Goal: Information Seeking & Learning: Learn about a topic

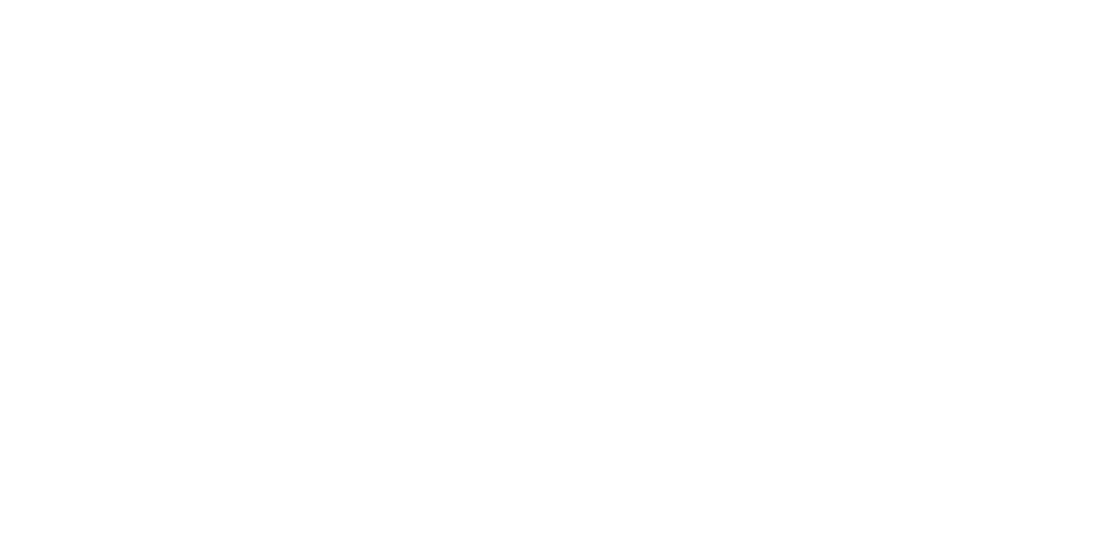
select select "Song"
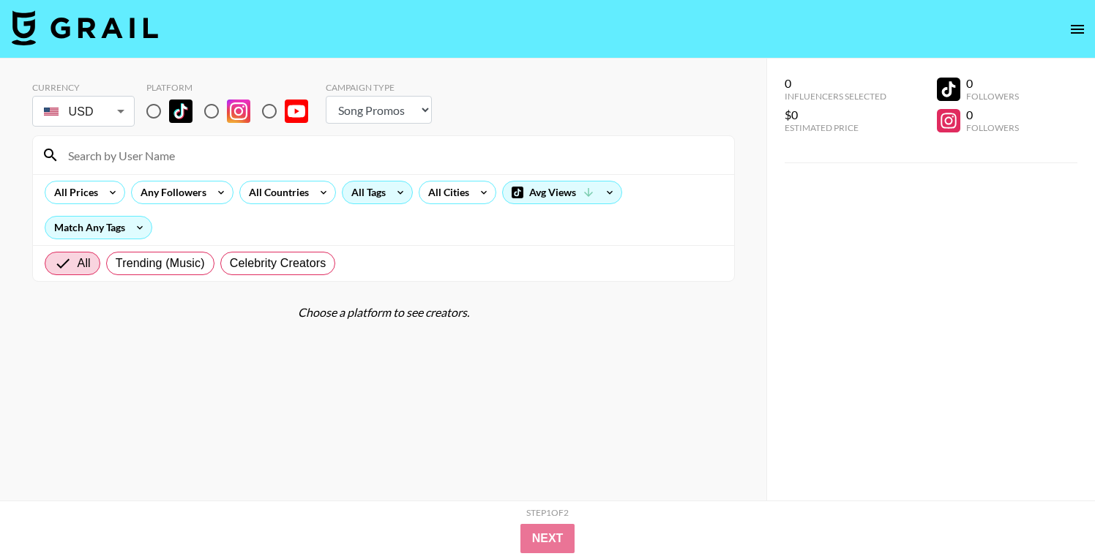
click at [373, 194] on div "All Tags" at bounding box center [365, 192] width 46 height 22
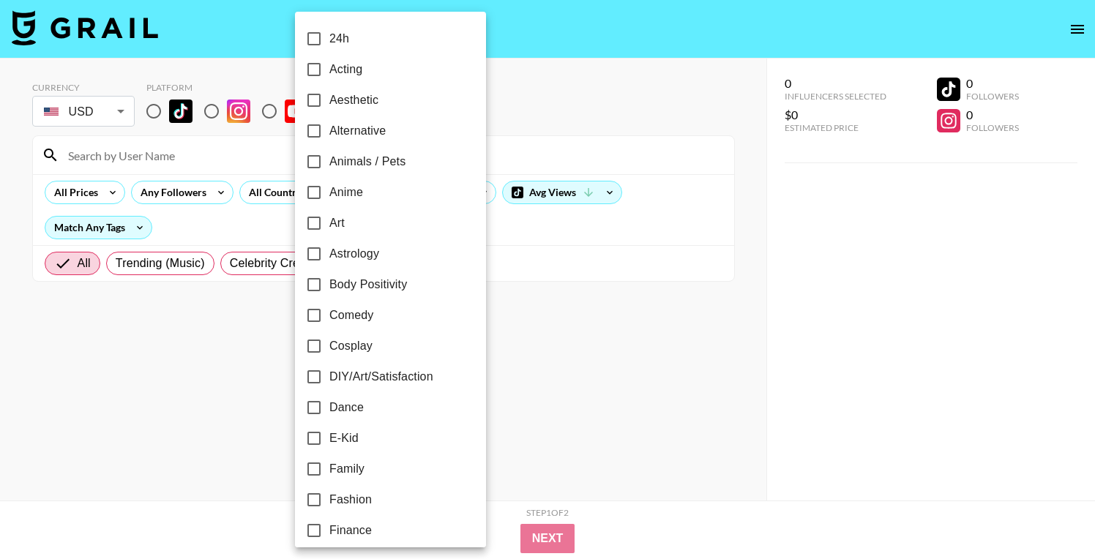
click at [341, 407] on span "Dance" at bounding box center [346, 408] width 34 height 18
click at [329, 407] on input "Dance" at bounding box center [314, 407] width 31 height 31
checkbox input "true"
click at [231, 383] on div at bounding box center [547, 279] width 1095 height 559
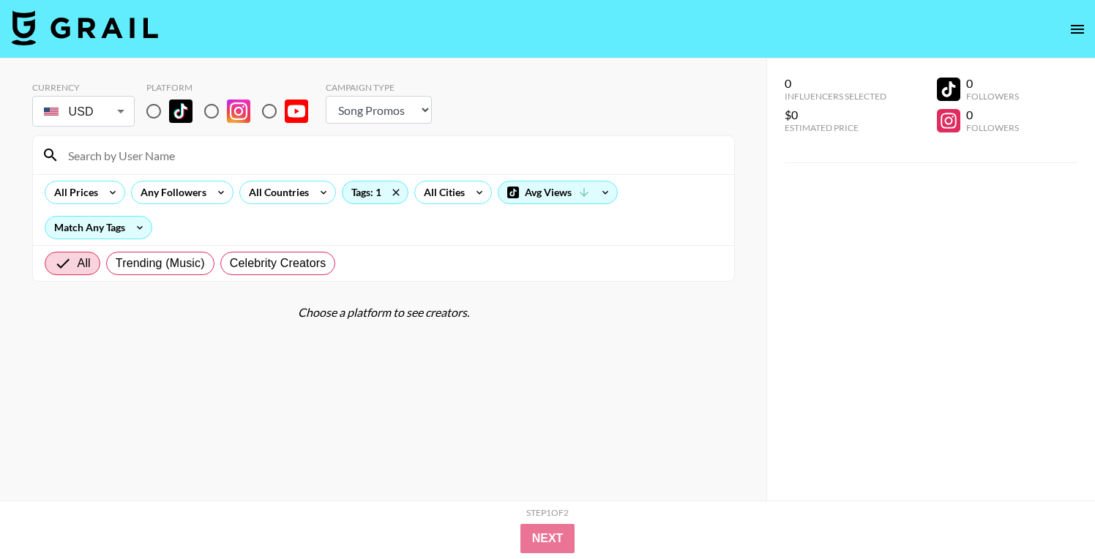
click at [154, 105] on input "radio" at bounding box center [153, 111] width 31 height 31
radio input "true"
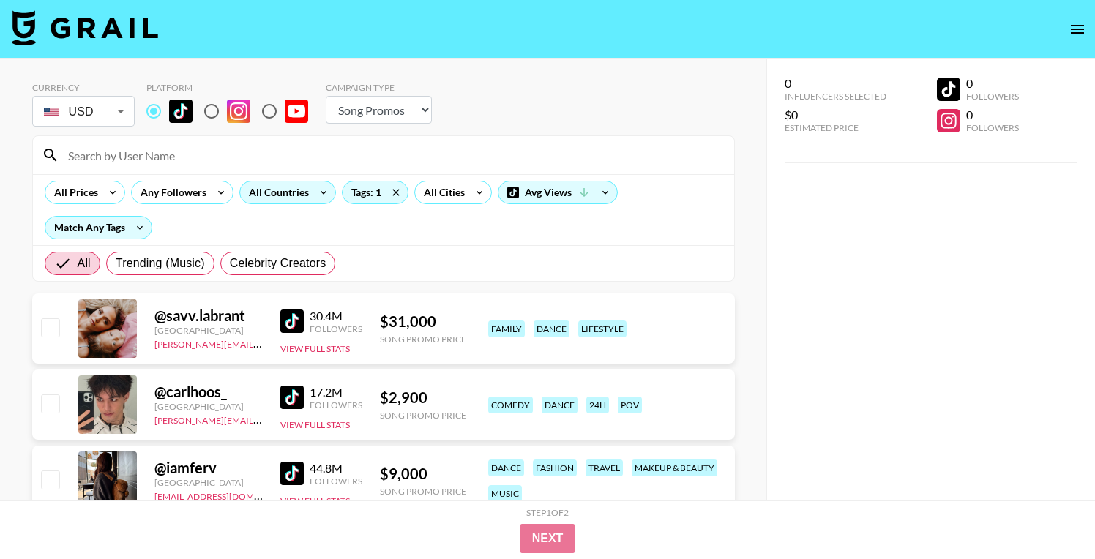
click at [258, 194] on div "All Countries" at bounding box center [276, 192] width 72 height 22
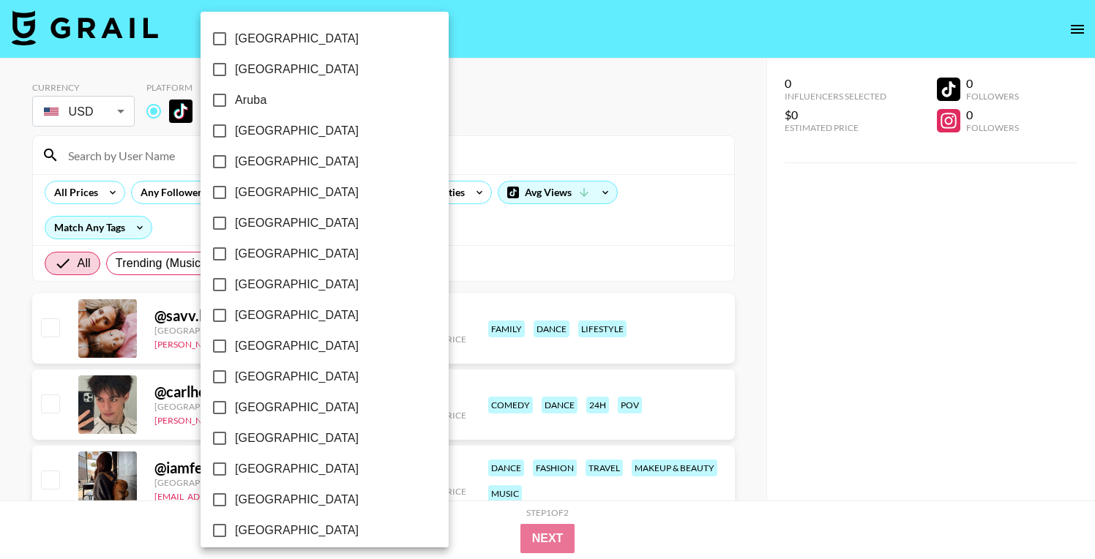
click at [258, 133] on span "[GEOGRAPHIC_DATA]" at bounding box center [297, 131] width 124 height 18
click at [235, 133] on input "[GEOGRAPHIC_DATA]" at bounding box center [219, 131] width 31 height 31
checkbox input "true"
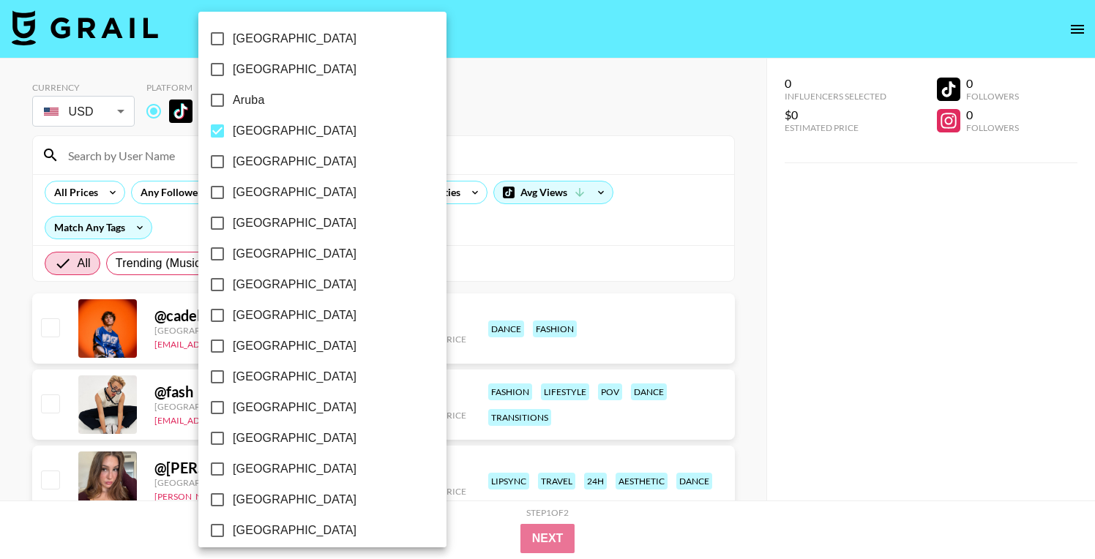
click at [261, 284] on span "[GEOGRAPHIC_DATA]" at bounding box center [295, 285] width 124 height 18
click at [233, 284] on input "[GEOGRAPHIC_DATA]" at bounding box center [217, 284] width 31 height 31
checkbox input "true"
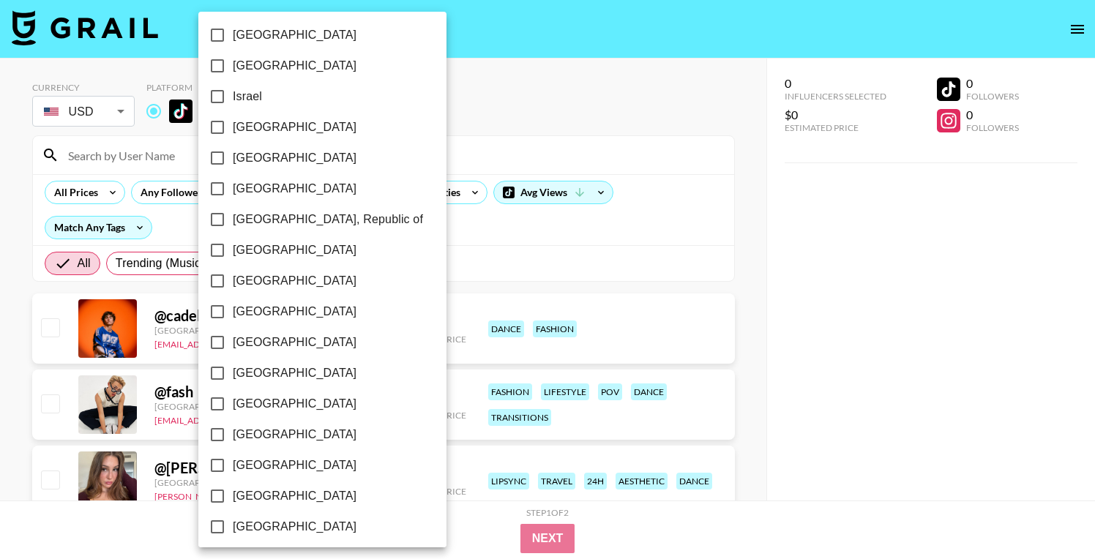
scroll to position [1147, 0]
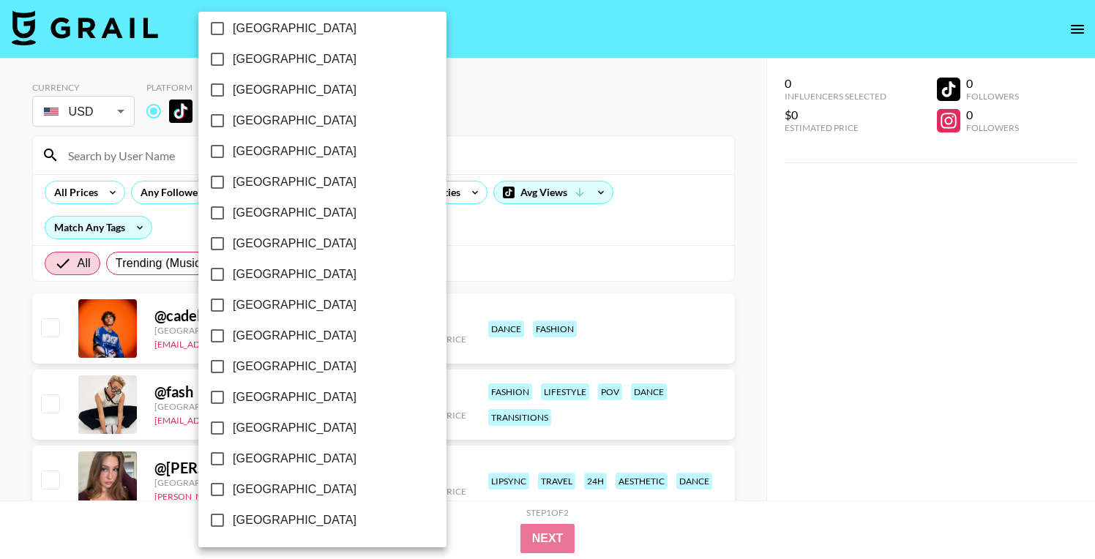
click at [265, 462] on span "[GEOGRAPHIC_DATA]" at bounding box center [295, 459] width 124 height 18
click at [233, 462] on input "[GEOGRAPHIC_DATA]" at bounding box center [217, 458] width 31 height 31
checkbox input "true"
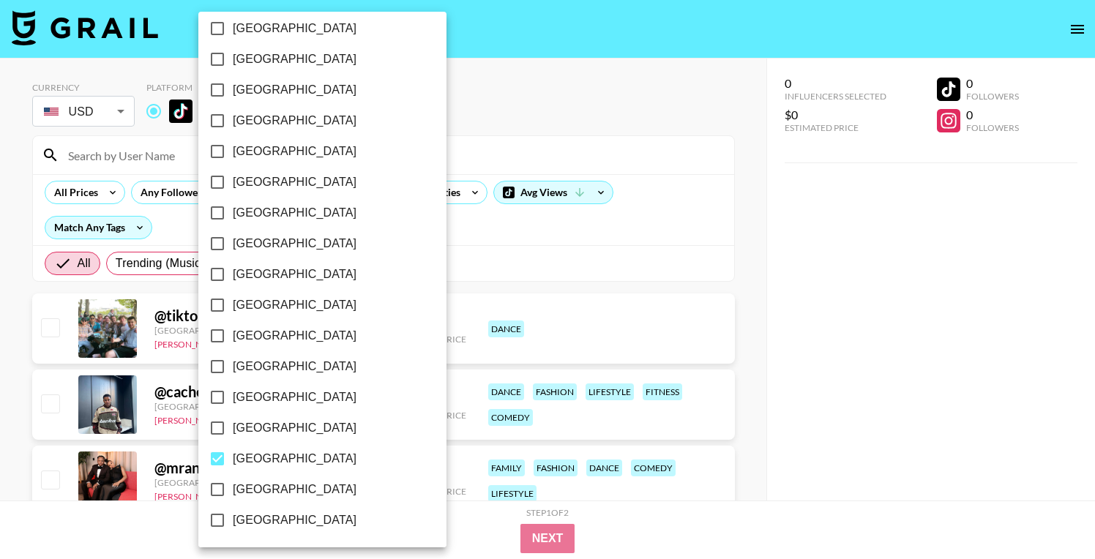
click at [713, 220] on div at bounding box center [547, 279] width 1095 height 559
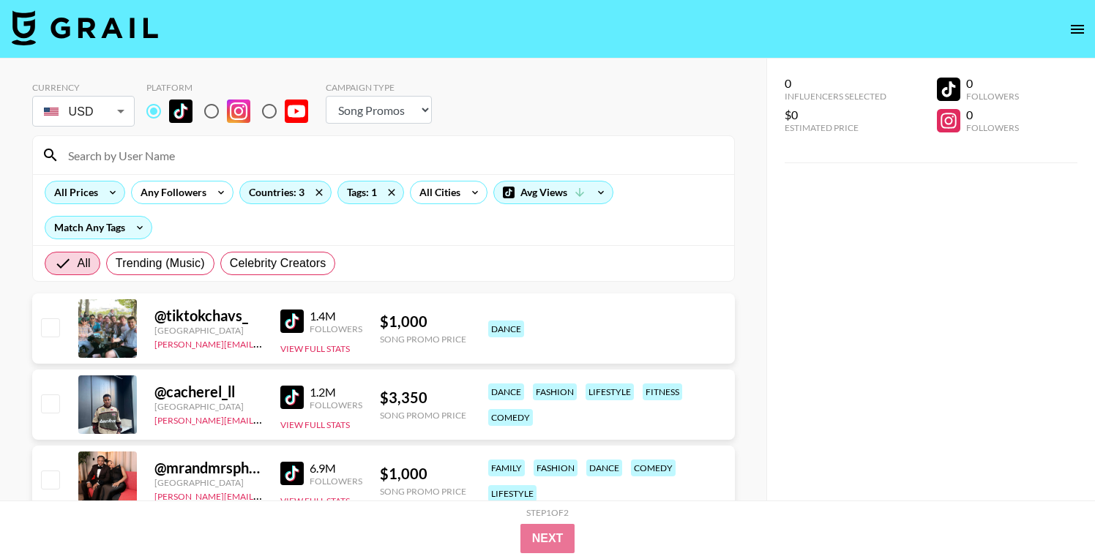
click at [102, 194] on icon at bounding box center [112, 192] width 23 height 22
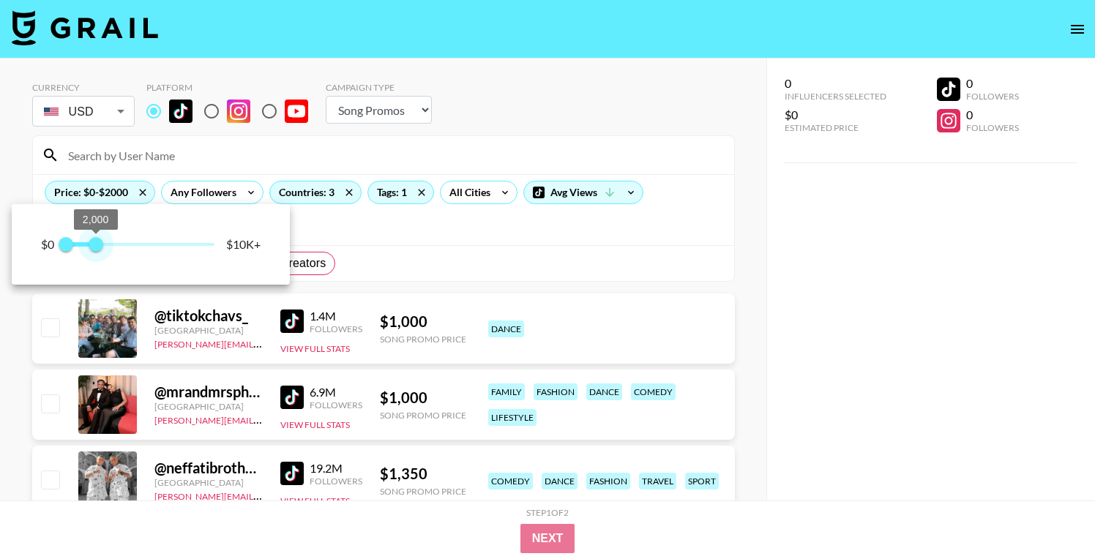
type input "750"
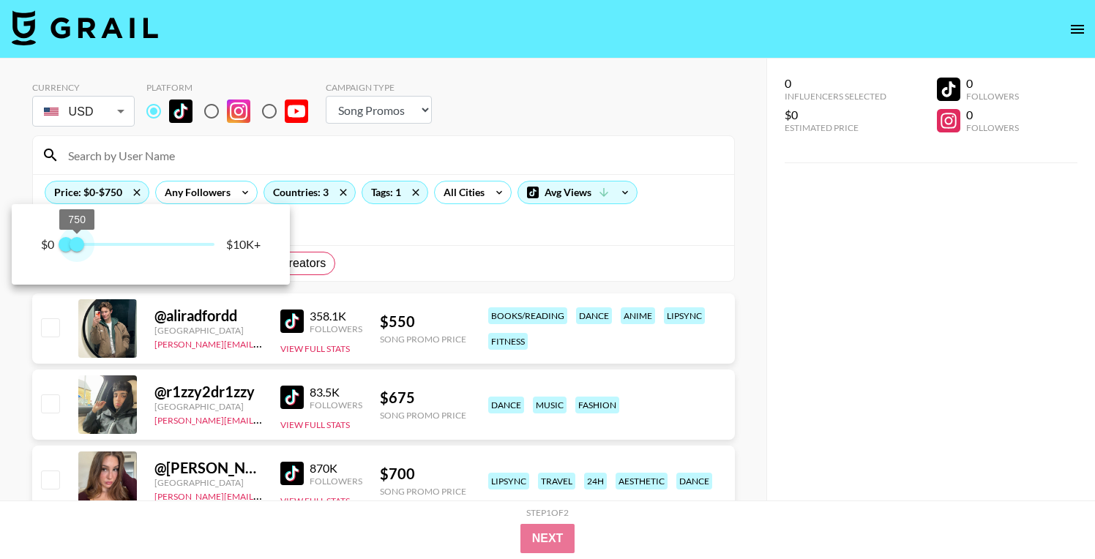
drag, startPoint x: 205, startPoint y: 241, endPoint x: 77, endPoint y: 241, distance: 128.0
click at [77, 241] on span "750" at bounding box center [77, 244] width 15 height 15
click at [722, 185] on div at bounding box center [547, 279] width 1095 height 559
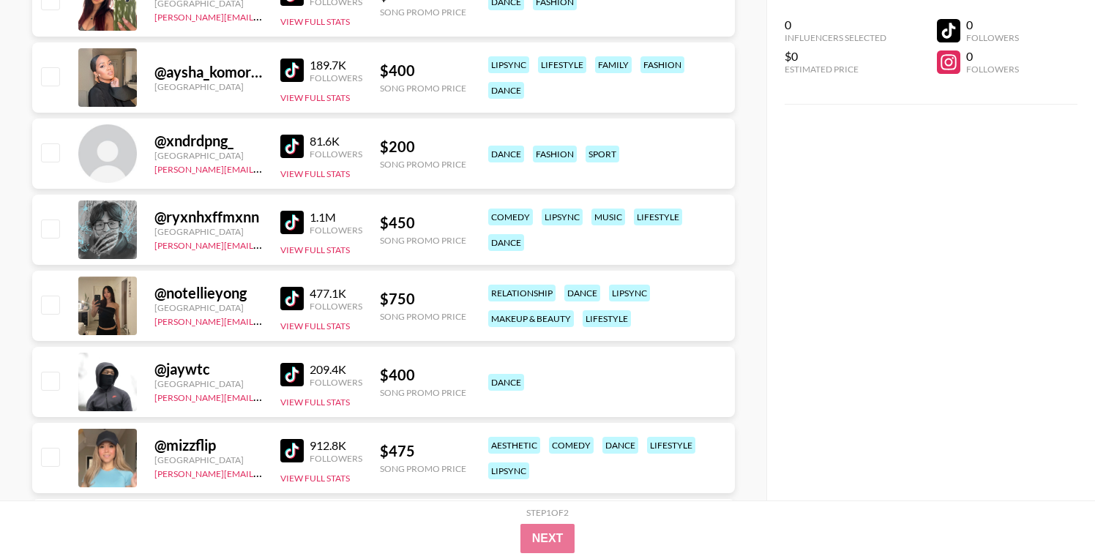
scroll to position [1089, 0]
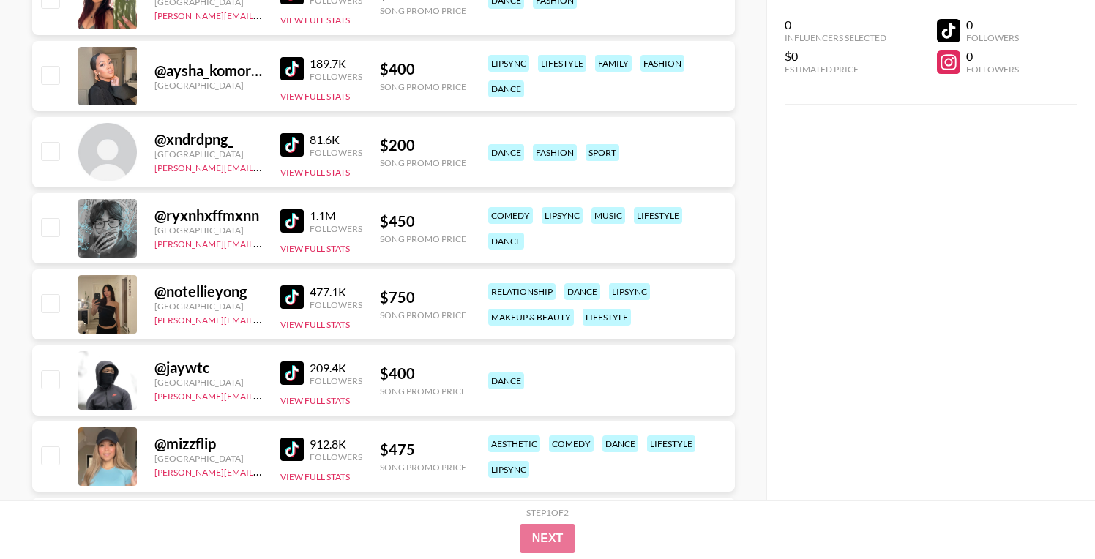
click at [288, 298] on img at bounding box center [291, 296] width 23 height 23
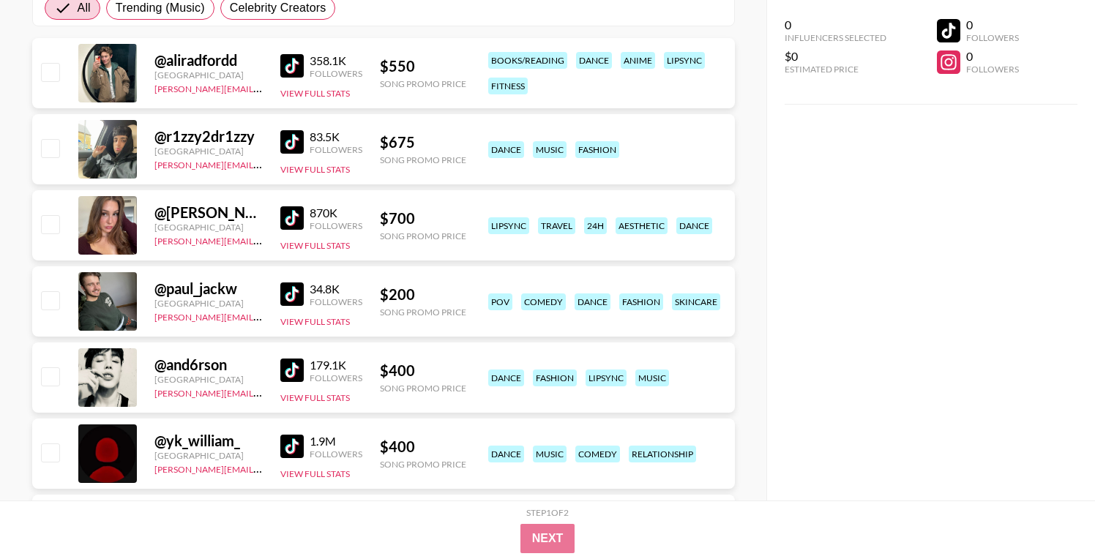
scroll to position [263, 0]
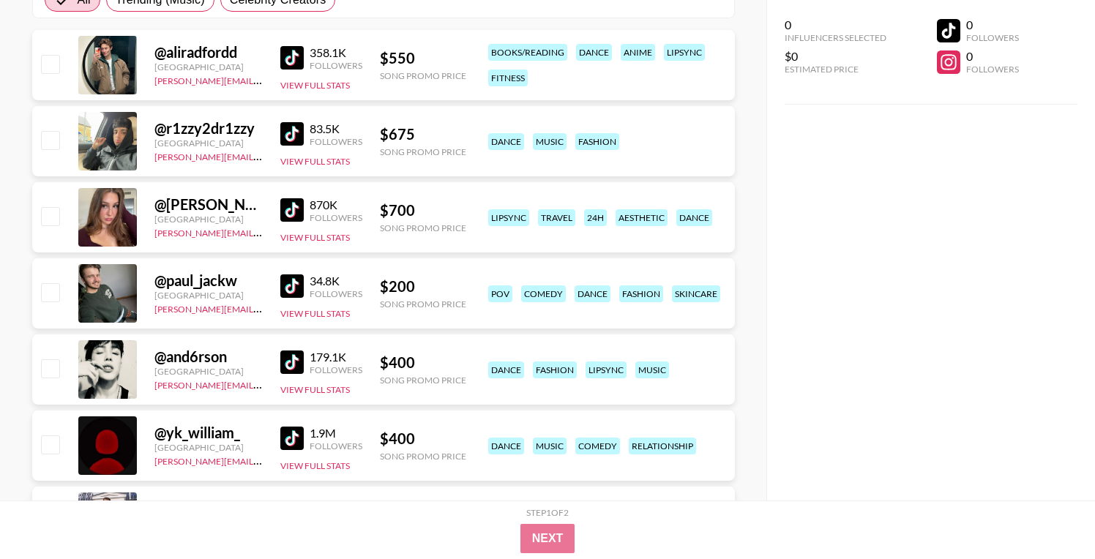
click at [290, 206] on img at bounding box center [291, 209] width 23 height 23
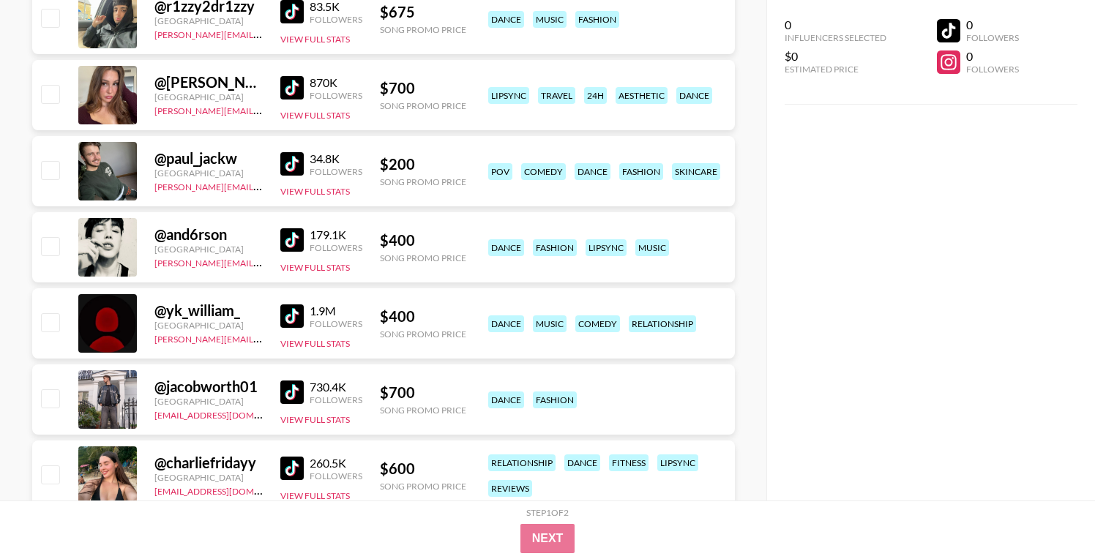
scroll to position [400, 0]
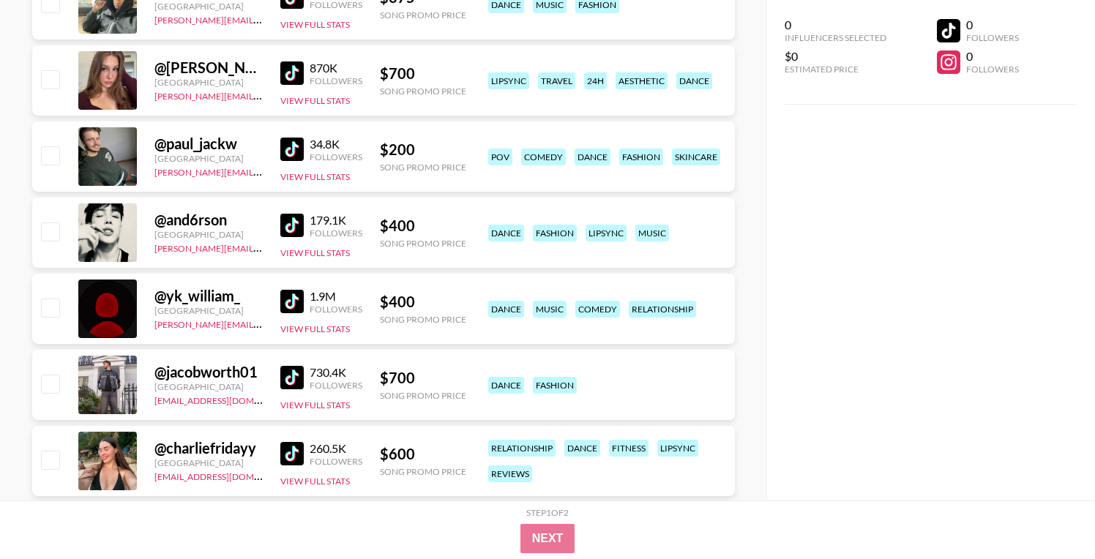
click at [298, 381] on img at bounding box center [291, 377] width 23 height 23
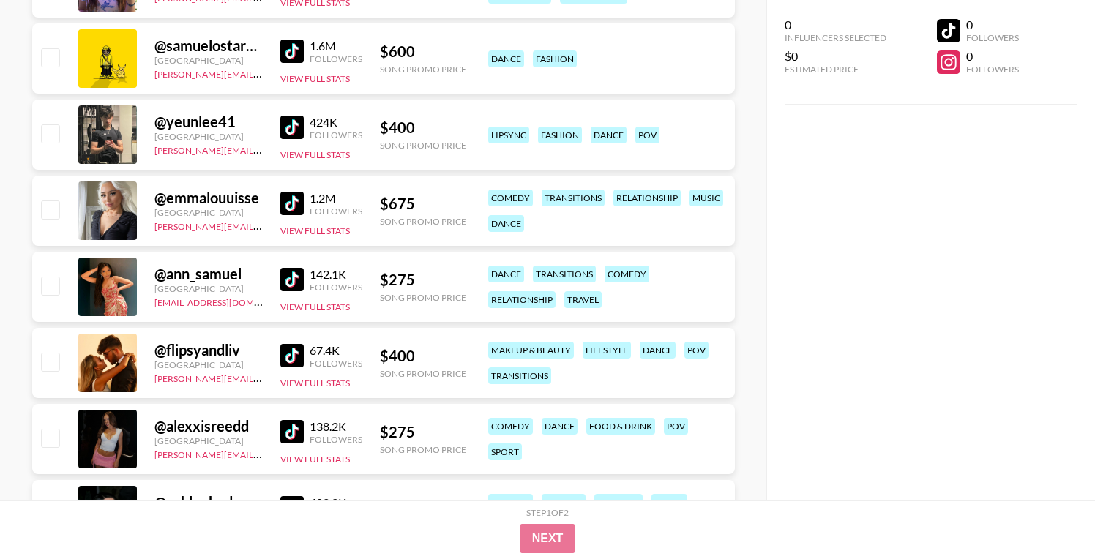
scroll to position [1793, 0]
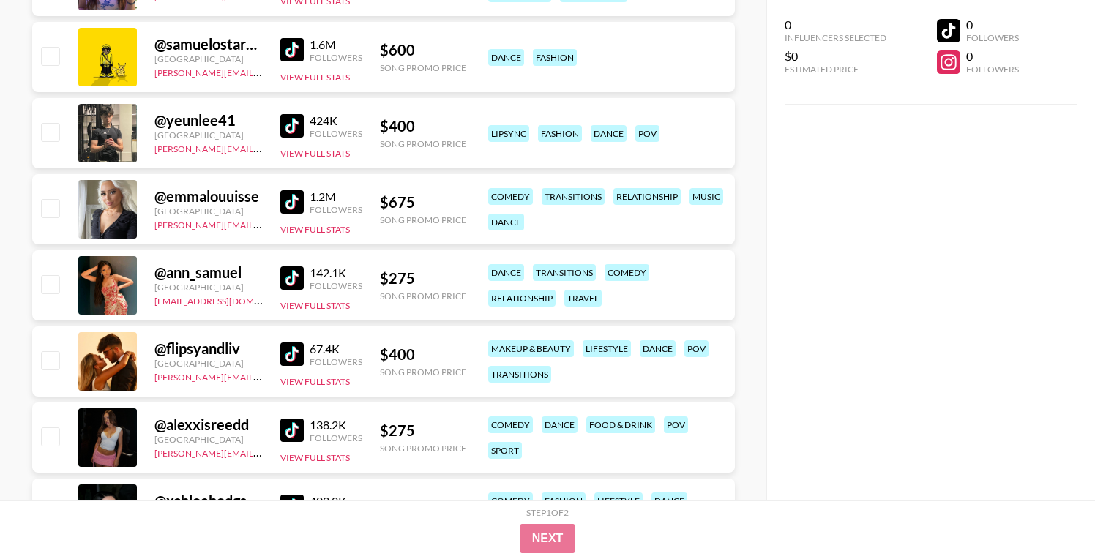
click at [282, 282] on img at bounding box center [291, 277] width 23 height 23
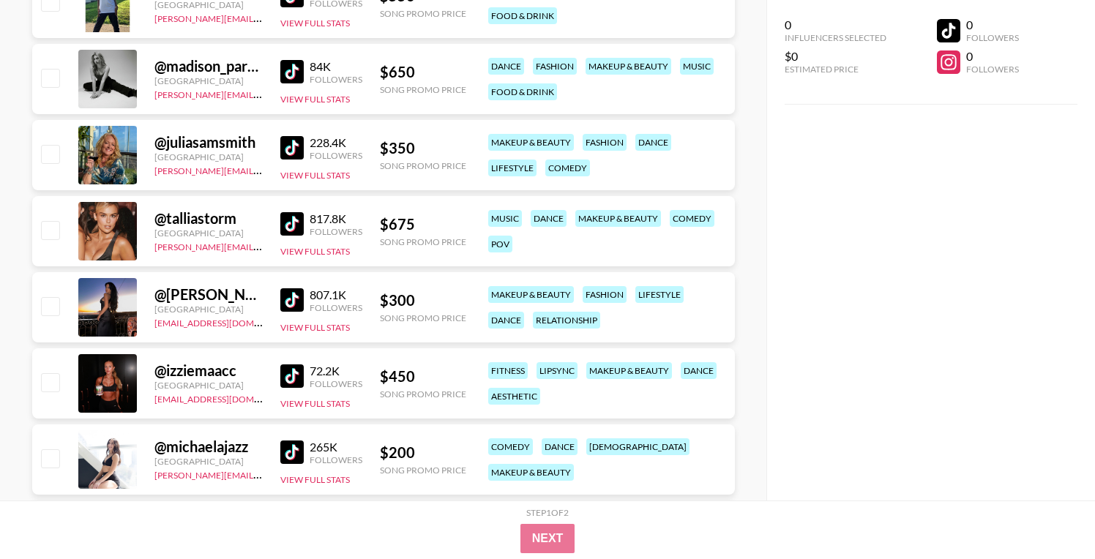
scroll to position [5671, 0]
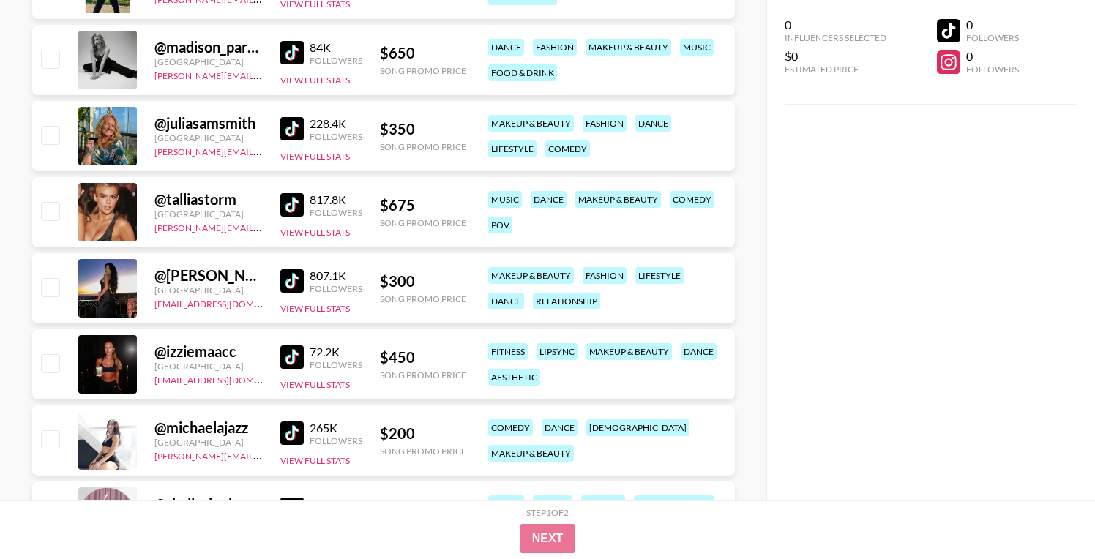
click at [290, 356] on img at bounding box center [291, 356] width 23 height 23
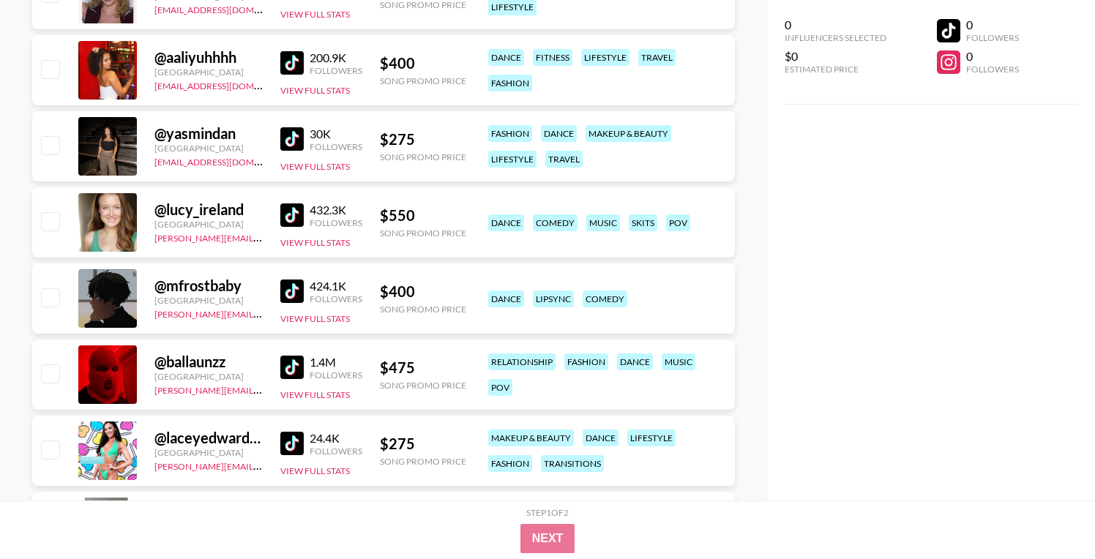
scroll to position [6955, 0]
click at [298, 293] on img at bounding box center [291, 290] width 23 height 23
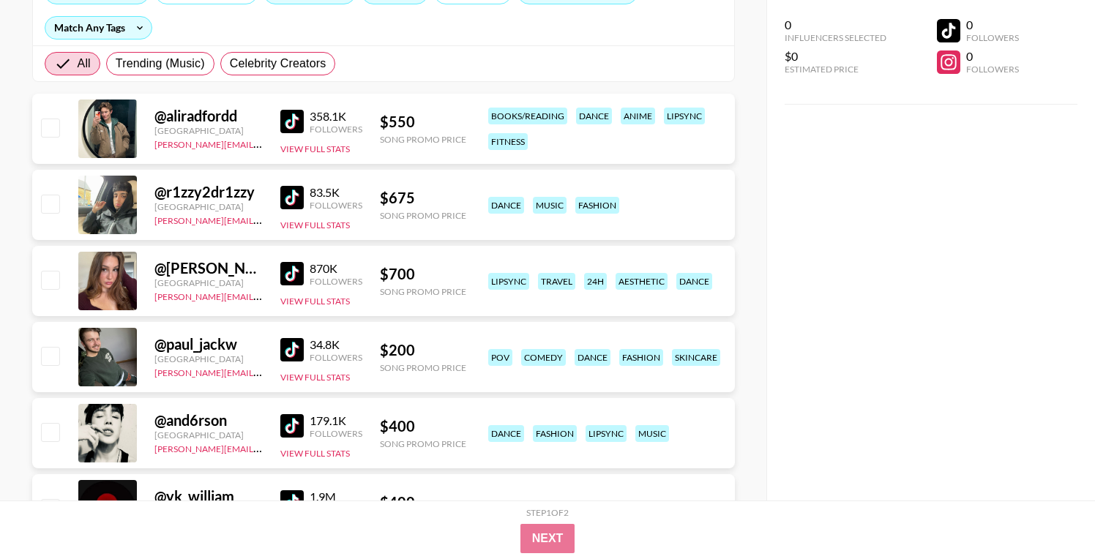
scroll to position [0, 0]
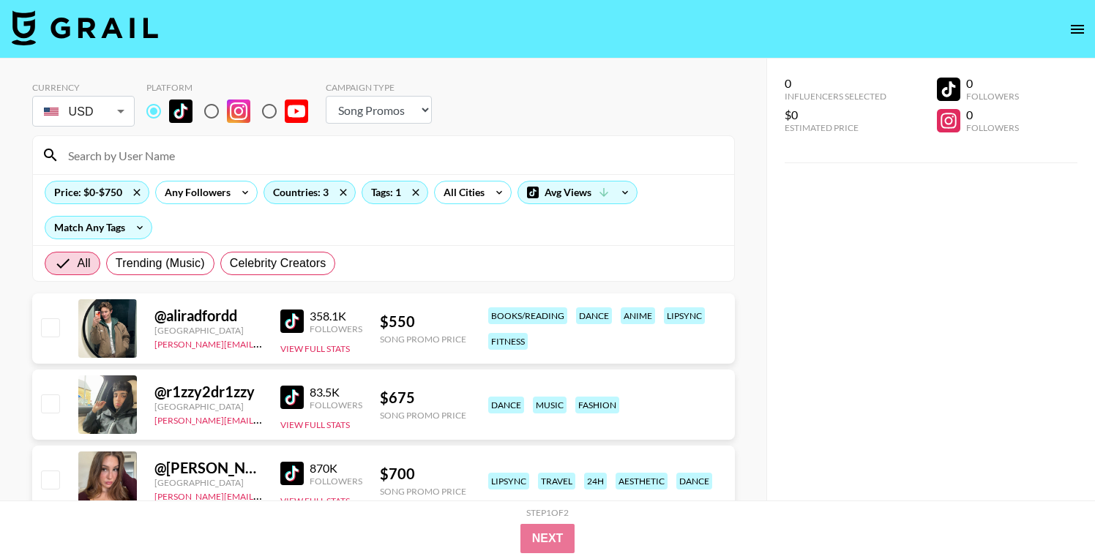
click at [286, 318] on img at bounding box center [291, 320] width 23 height 23
click at [295, 399] on img at bounding box center [291, 397] width 23 height 23
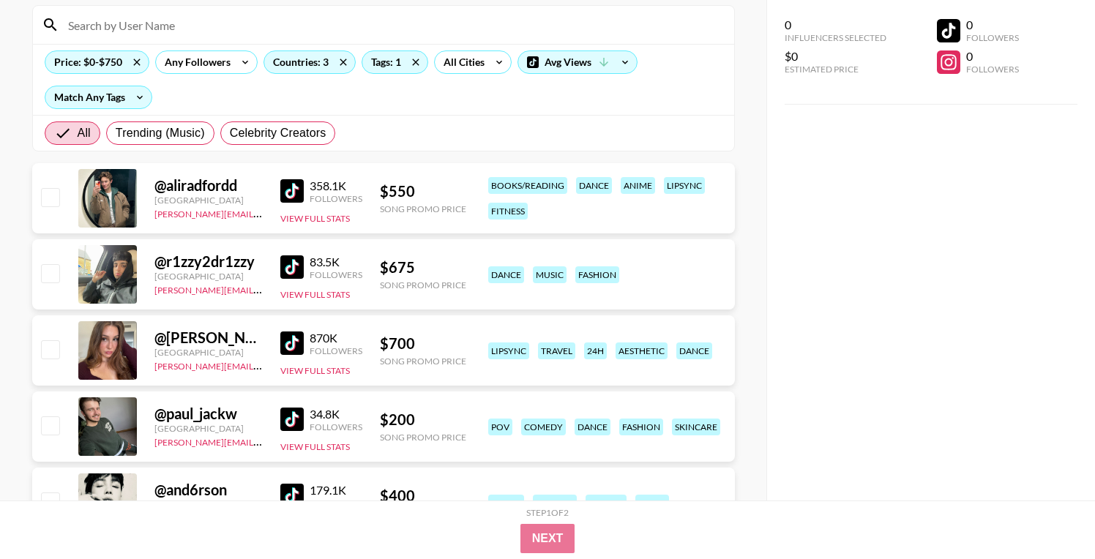
scroll to position [135, 0]
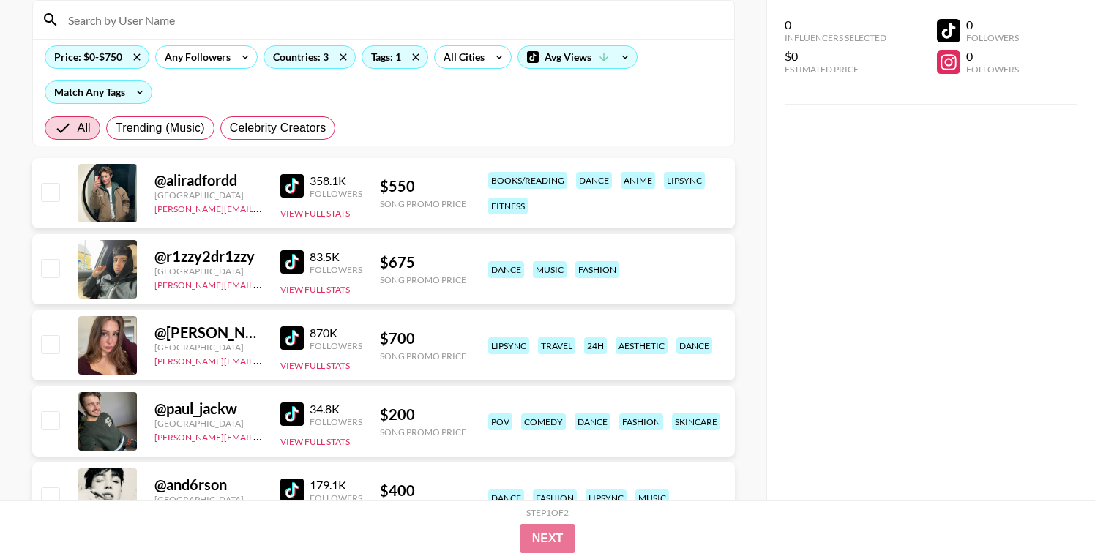
click at [295, 334] on img at bounding box center [291, 337] width 23 height 23
click at [292, 341] on img at bounding box center [291, 337] width 23 height 23
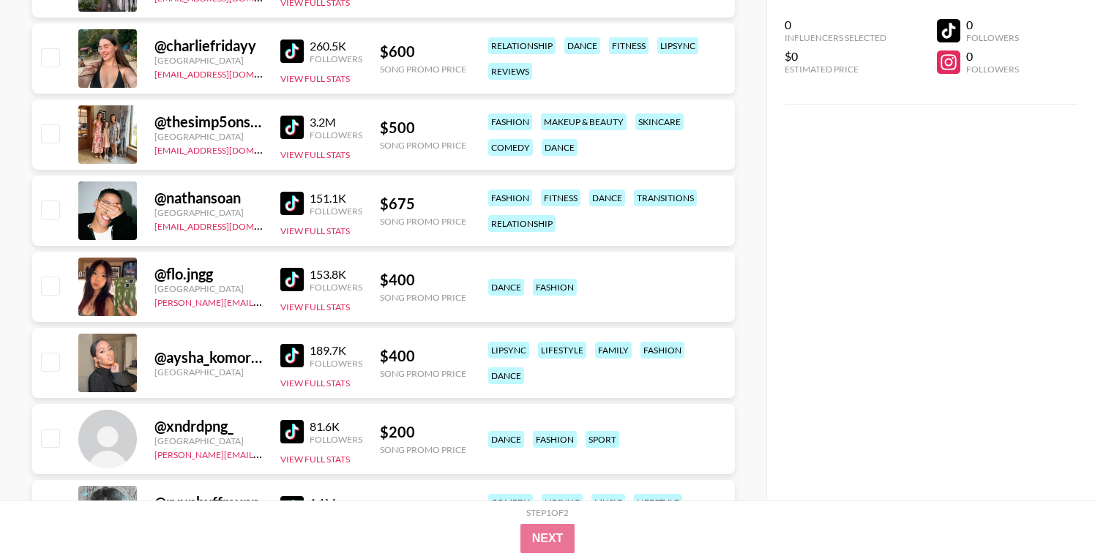
scroll to position [812, 0]
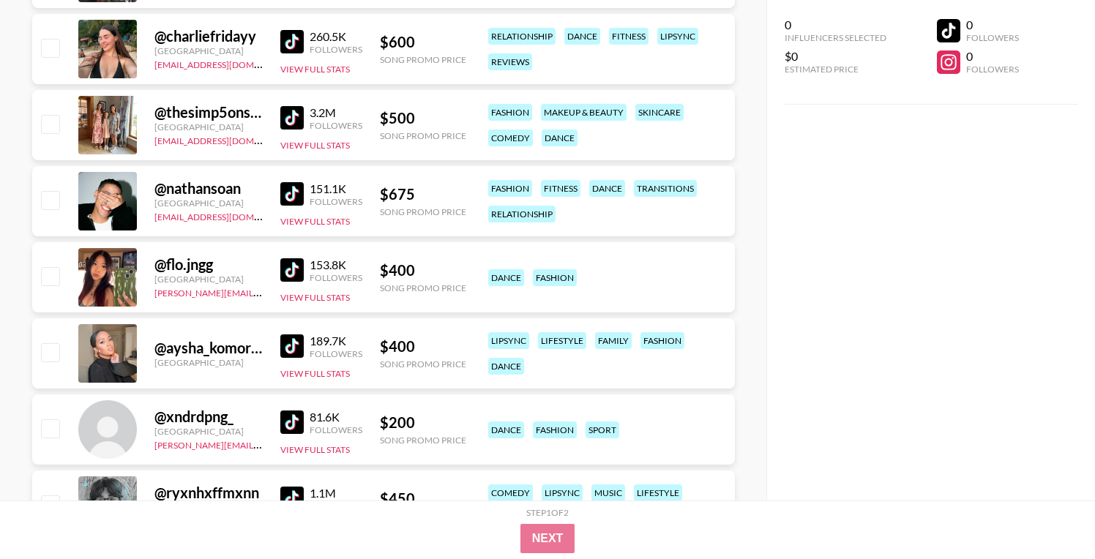
click at [290, 266] on img at bounding box center [291, 269] width 23 height 23
